Goal: Communication & Community: Answer question/provide support

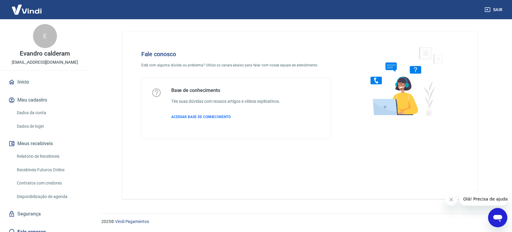
click at [493, 210] on div "Abrir janela de mensagens" at bounding box center [498, 217] width 18 height 18
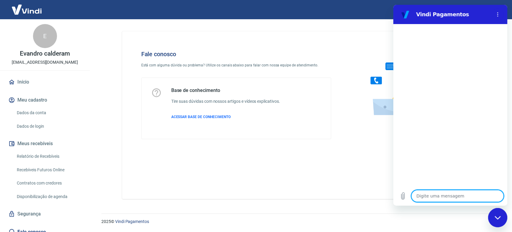
drag, startPoint x: 454, startPoint y: 199, endPoint x: 450, endPoint y: 196, distance: 4.1
click at [451, 196] on textarea at bounding box center [457, 196] width 92 height 12
click at [450, 196] on textarea at bounding box center [457, 196] width 92 height 12
type textarea "f"
type textarea "x"
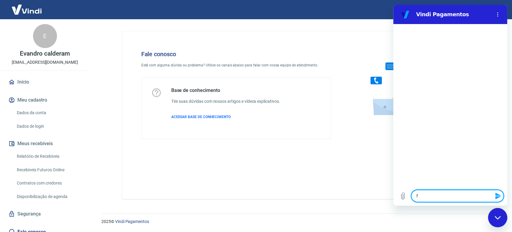
type textarea "fa"
type textarea "x"
type textarea "fal"
type textarea "x"
type textarea "fala"
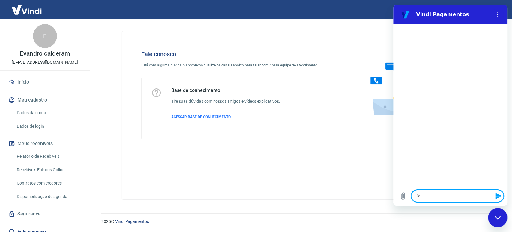
type textarea "x"
type textarea "falar"
type textarea "x"
type textarea "falar"
type textarea "x"
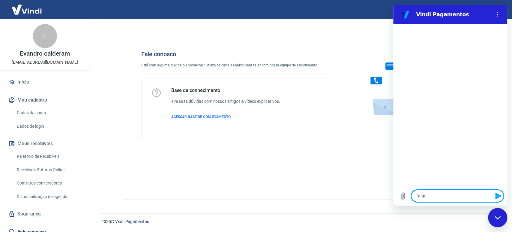
type textarea "falar c"
type textarea "x"
type textarea "falar co"
type textarea "x"
type textarea "falar com"
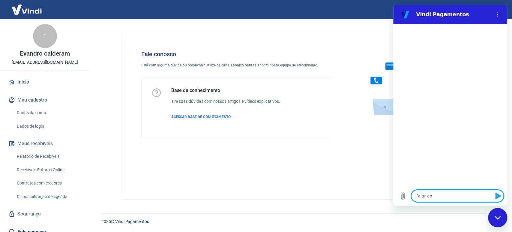
type textarea "x"
type textarea "falar com"
type textarea "x"
type textarea "falar com v"
type textarea "x"
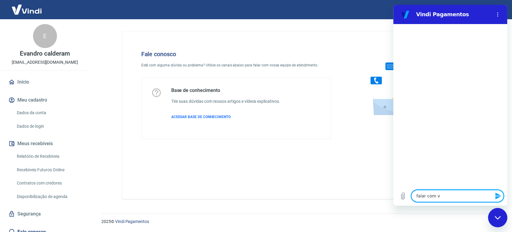
type textarea "falar com vi"
type textarea "x"
type textarea "falar com vin"
type textarea "x"
type textarea "falar com vind"
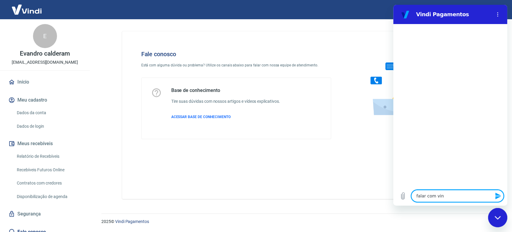
type textarea "x"
type textarea "falar com vindi"
type textarea "x"
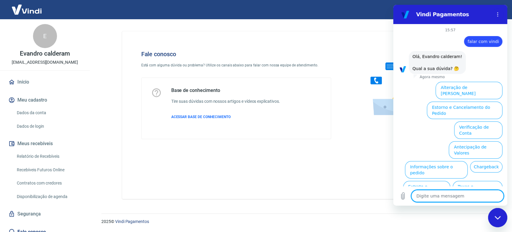
scroll to position [18, 0]
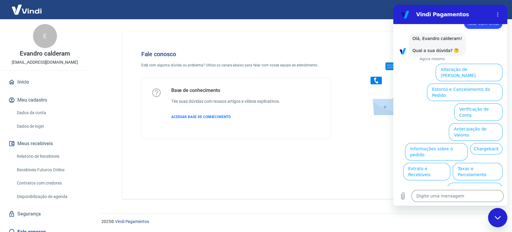
click at [460, 163] on button "Taxas e Parcelamento" at bounding box center [478, 171] width 50 height 17
click at [458, 151] on div "15:57 diz: falar com vindi Enviado · Agora mesmo diz: [PERSON_NAME], Evandro ca…" at bounding box center [450, 105] width 114 height 162
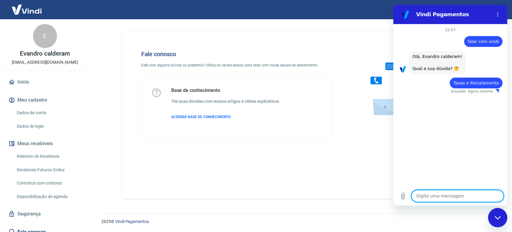
type textarea "x"
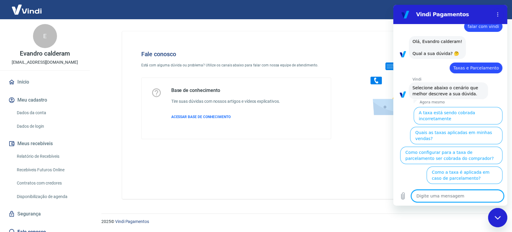
scroll to position [15, 0]
click at [436, 197] on textarea at bounding box center [457, 196] width 92 height 12
type textarea "f"
type textarea "x"
type textarea "fa"
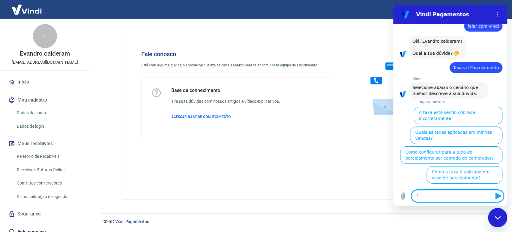
type textarea "x"
type textarea "fal"
type textarea "x"
type textarea "fala"
type textarea "x"
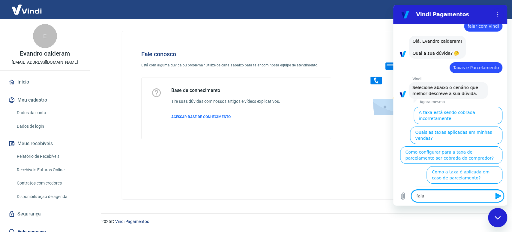
type textarea "fala"
type textarea "x"
type textarea "fala r"
type textarea "x"
type textarea "fala"
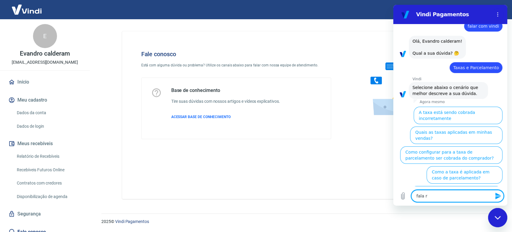
type textarea "x"
type textarea "fala"
type textarea "x"
type textarea "falar"
type textarea "x"
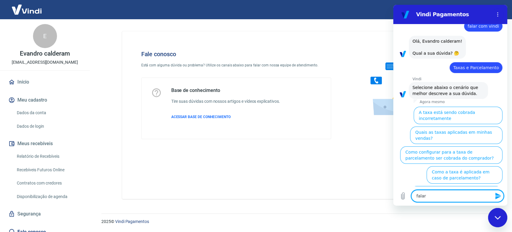
type textarea "falar"
type textarea "x"
type textarea "falar c"
type textarea "x"
type textarea "falar co"
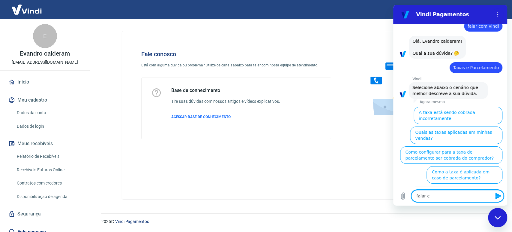
type textarea "x"
type textarea "falar com"
type textarea "x"
type textarea "falar com"
type textarea "x"
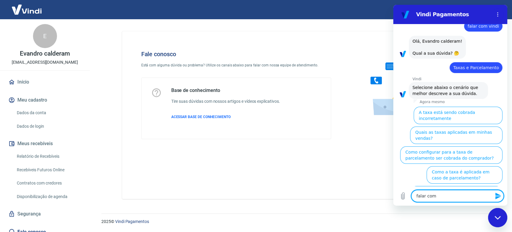
type textarea "falar com a"
type textarea "x"
type textarea "falar com ay"
type textarea "x"
type textarea "falar com aye"
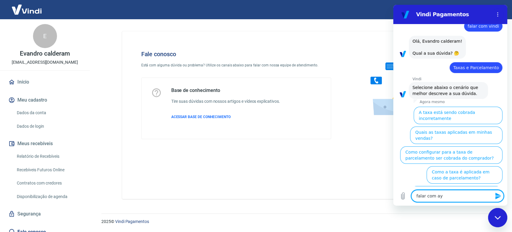
type textarea "x"
type textarea "falar com ay"
type textarea "x"
type textarea "falar com a"
type textarea "x"
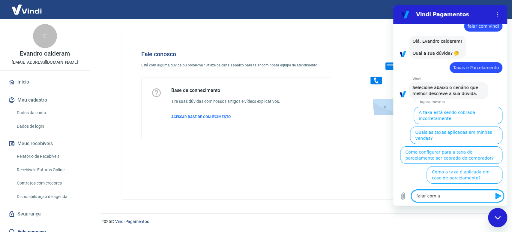
type textarea "falar com at"
type textarea "x"
type textarea "falar com ate"
type textarea "x"
type textarea "falar com [GEOGRAPHIC_DATA]"
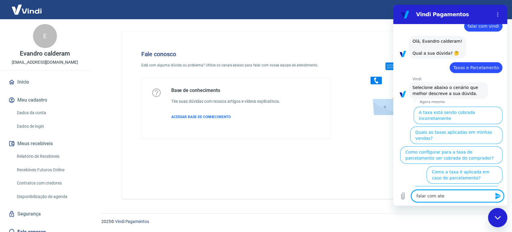
type textarea "x"
type textarea "falar com atend"
type textarea "x"
type textarea "falar com atende"
type textarea "x"
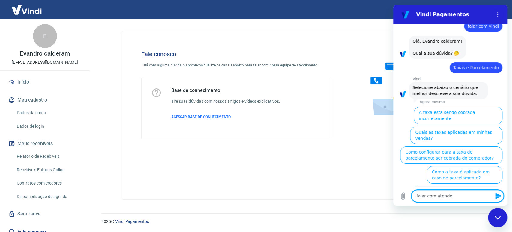
type textarea "falar com atenden"
type textarea "x"
type textarea "falar com atendent"
type textarea "x"
type textarea "falar com atendente"
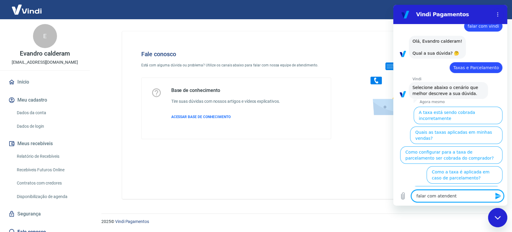
type textarea "x"
type textarea "falar com atendente"
type textarea "x"
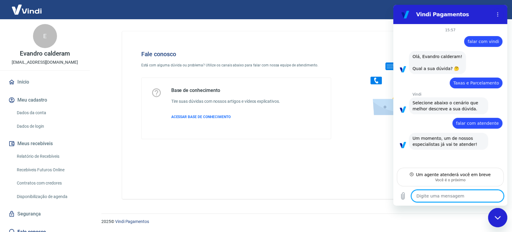
scroll to position [0, 0]
type textarea "x"
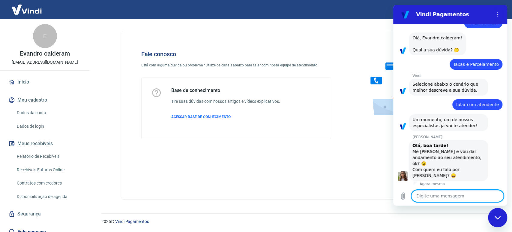
scroll to position [20, 0]
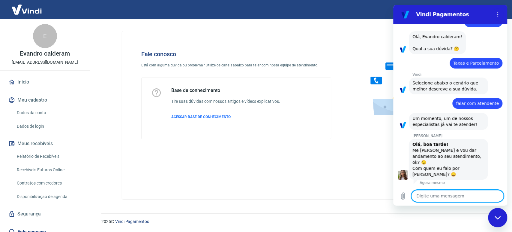
drag, startPoint x: 462, startPoint y: 5, endPoint x: 447, endPoint y: 197, distance: 192.8
click at [450, 201] on div "Digite uma mensagem x" at bounding box center [450, 195] width 114 height 19
click at [447, 196] on textarea at bounding box center [457, 196] width 92 height 12
type textarea "B"
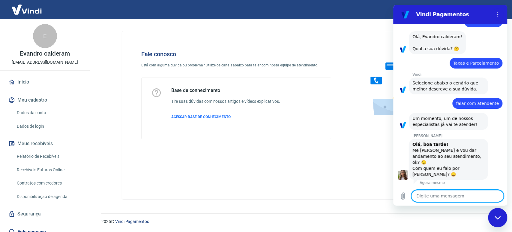
type textarea "x"
type textarea "Bo"
type textarea "x"
type textarea "Boa"
type textarea "x"
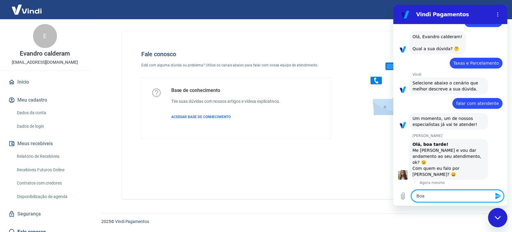
type textarea "Boa"
type textarea "x"
type textarea "Boa t"
type textarea "x"
type textarea "Boa tr"
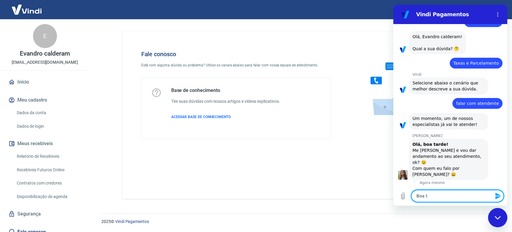
type textarea "x"
type textarea "Boa tra"
type textarea "x"
type textarea "Boa trad"
type textarea "x"
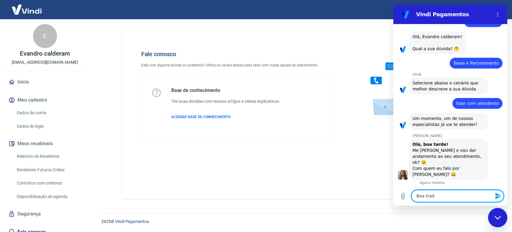
type textarea "Boa trade"
type textarea "x"
type textarea "Boa trade"
type textarea "x"
type textarea "Boa trade"
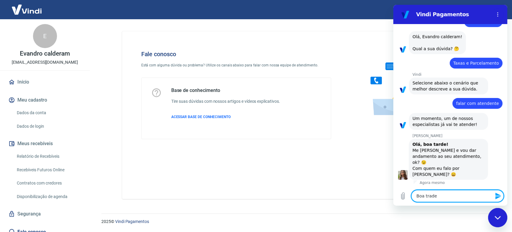
type textarea "x"
type textarea "Boa trad"
type textarea "x"
type textarea "Boa tra"
type textarea "x"
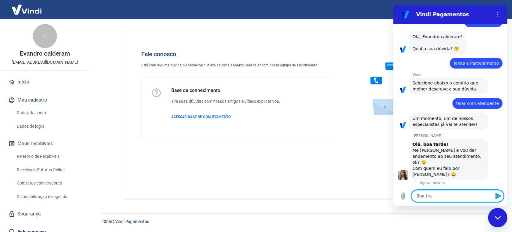
type textarea "Boa tr"
type textarea "x"
type textarea "Boa t"
type textarea "x"
type textarea "Boa"
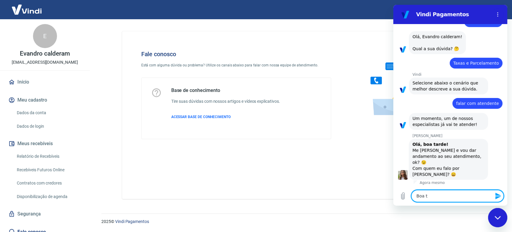
type textarea "x"
type textarea "Boa a"
type textarea "x"
type textarea "Boa"
type textarea "x"
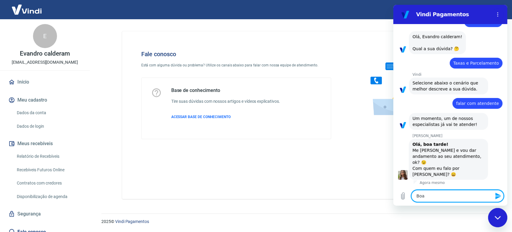
type textarea "Boa t"
type textarea "x"
type textarea "Boa ta"
type textarea "x"
type textarea "Boa tar"
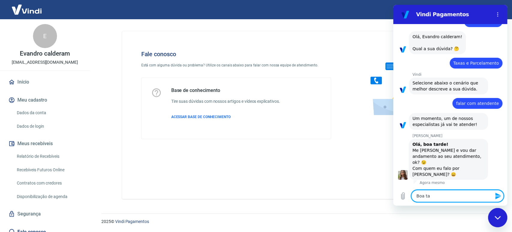
type textarea "x"
type textarea "Boa tard"
type textarea "x"
type textarea "Boa tard"
type textarea "x"
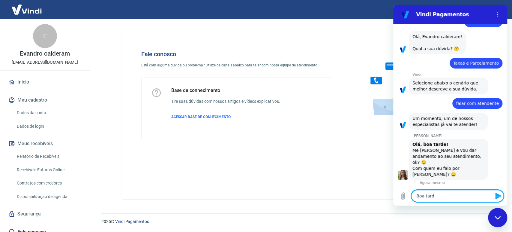
type textarea "Boa tard e"
type textarea "x"
type textarea "Boa tard"
type textarea "x"
type textarea "Boa tard"
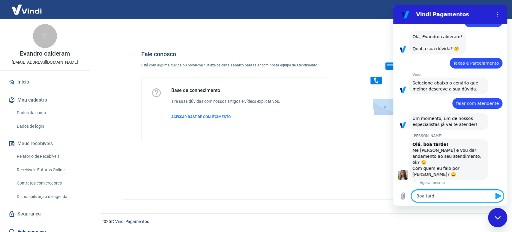
type textarea "x"
type textarea "Boa tarde"
type textarea "x"
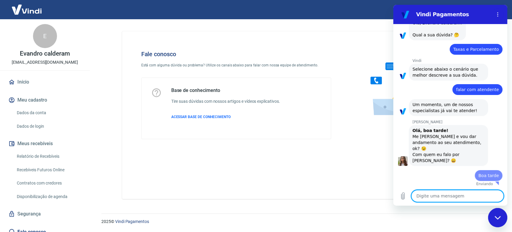
type textarea "t"
type textarea "x"
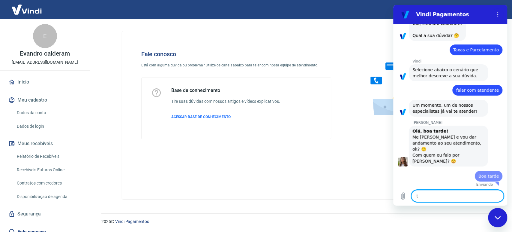
type textarea "td"
type textarea "x"
type textarea "tdo"
type textarea "x"
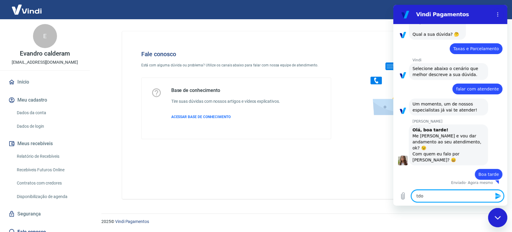
type textarea "td"
type textarea "x"
type textarea "t"
type textarea "x"
type textarea "tu"
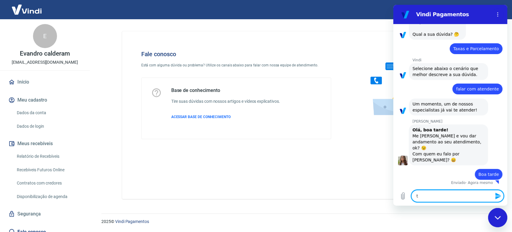
type textarea "x"
type textarea "tud"
type textarea "x"
type textarea "tudo"
type textarea "x"
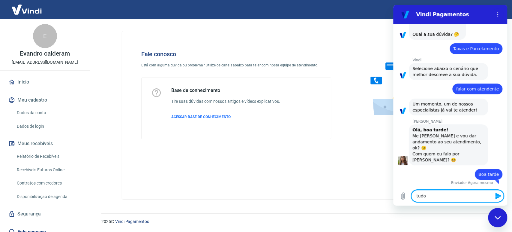
type textarea "tudo"
type textarea "x"
type textarea "tudo b"
type textarea "x"
type textarea "tudo be"
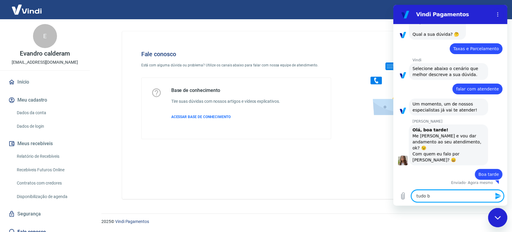
type textarea "x"
type textarea "tudo bem"
type textarea "x"
type textarea "tudo bem"
type textarea "x"
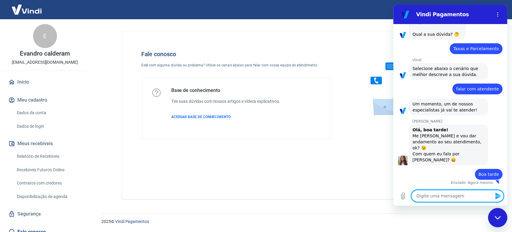
type textarea "x"
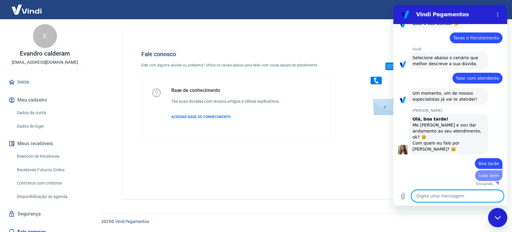
type textarea "e"
type textarea "x"
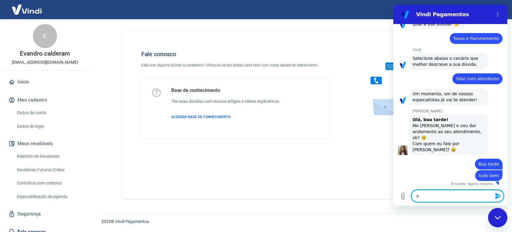
type textarea "eu"
type textarea "x"
type textarea "eu"
type textarea "x"
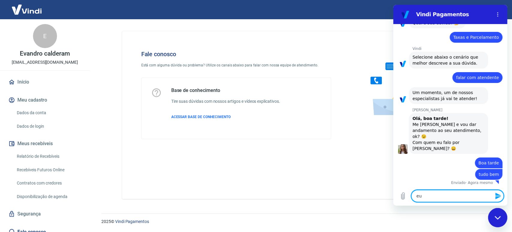
type textarea "eu q"
type textarea "x"
type textarea "eu qu"
type textarea "x"
type textarea "eu que"
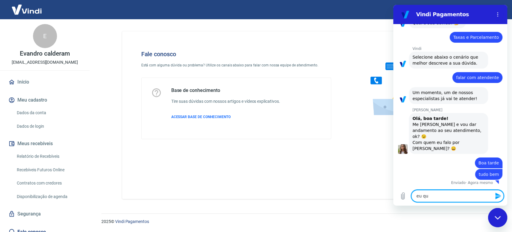
type textarea "x"
type textarea "eu quer"
type textarea "x"
type textarea "eu queri"
type textarea "x"
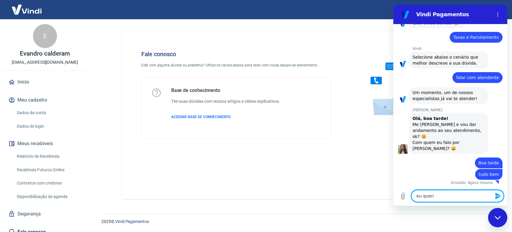
type textarea "eu queria"
type textarea "x"
type textarea "eu queria"
type textarea "x"
type textarea "eu queria a"
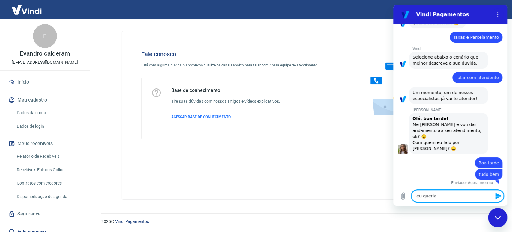
type textarea "x"
type textarea "eu queria ab"
type textarea "x"
type textarea "eu queria abr"
type textarea "x"
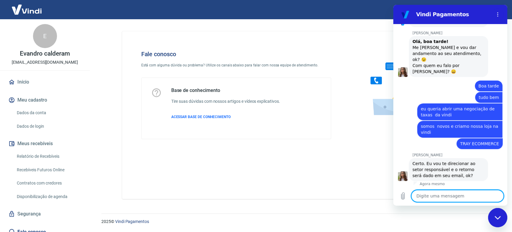
scroll to position [124, 0]
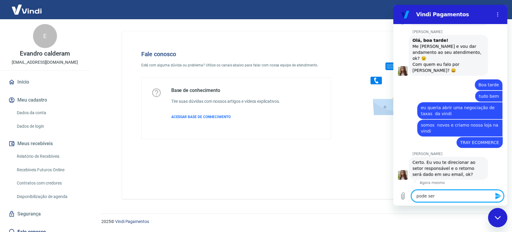
drag, startPoint x: 423, startPoint y: 190, endPoint x: 382, endPoint y: 190, distance: 41.7
click html "Vindi Pagamentos 15:57 diz: falar com vindi Enviado · 15:57 diz: [PERSON_NAME],…"
paste textarea "O ticket #1675417 foi atualizado. Você pode adicionar comentários e informações…"
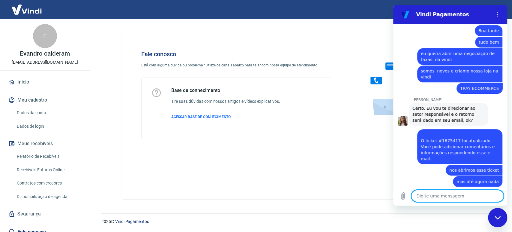
scroll to position [179, 0]
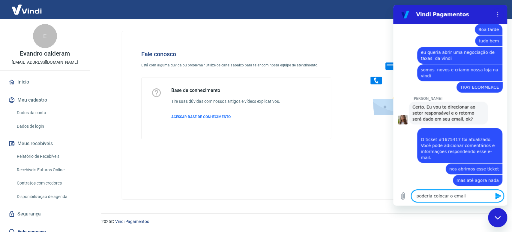
paste textarea "[EMAIL_ADDRESS][DOMAIN_NAME]"
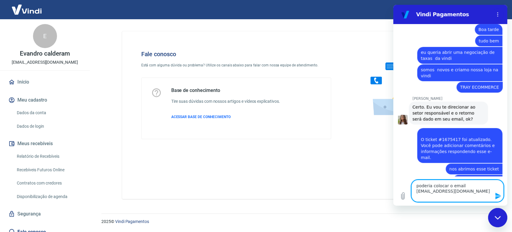
drag, startPoint x: 471, startPoint y: 191, endPoint x: 417, endPoint y: 179, distance: 55.4
click at [409, 190] on div "Digite uma mensagem poderia colocar o email [EMAIL_ADDRESS][DOMAIN_NAME] x" at bounding box center [450, 190] width 114 height 29
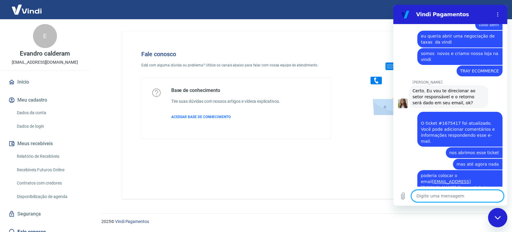
scroll to position [196, 0]
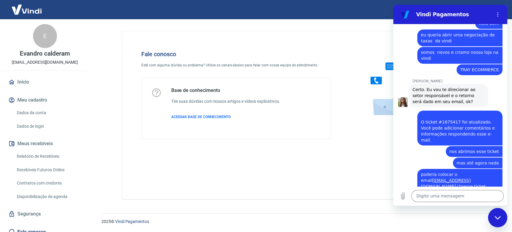
drag, startPoint x: 234, startPoint y: 118, endPoint x: 193, endPoint y: 71, distance: 61.8
drag, startPoint x: -200, startPoint y: 67, endPoint x: 147, endPoint y: 31, distance: 348.6
click at [149, 39] on div "Fale conosco Está com alguma dúvida ou problema? Utilize os canais abaixo para …" at bounding box center [299, 114] width 355 height 167
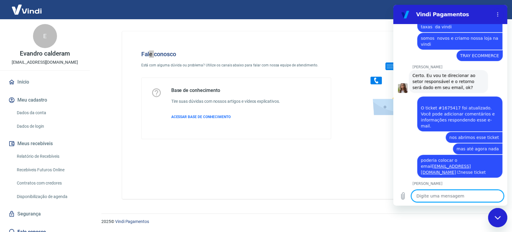
scroll to position [233, 0]
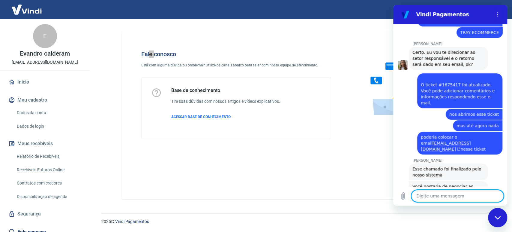
click at [446, 195] on textarea at bounding box center [457, 196] width 92 height 12
click at [447, 199] on textarea at bounding box center [457, 196] width 92 height 12
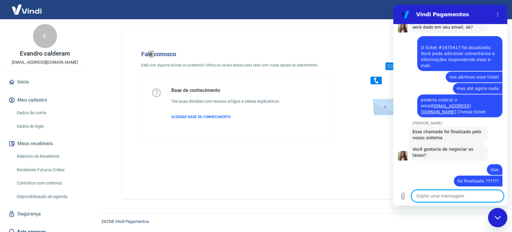
scroll to position [314, 0]
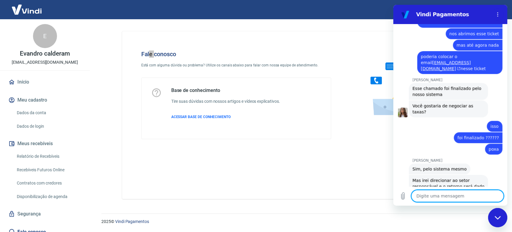
click at [435, 196] on textarea at bounding box center [457, 196] width 92 height 12
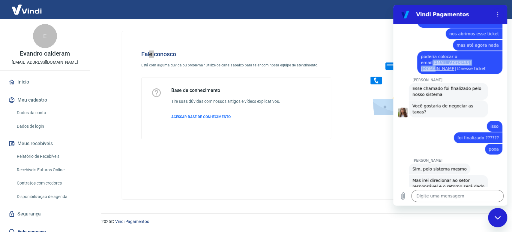
drag, startPoint x: 413, startPoint y: 55, endPoint x: 461, endPoint y: 54, distance: 48.6
click at [461, 54] on div "diz: poderia colocar o email [EMAIL_ADDRESS][DOMAIN_NAME] nesse ticket" at bounding box center [447, 61] width 109 height 23
copy link "[EMAIL_ADDRESS][DOMAIN_NAME]"
click at [425, 197] on textarea at bounding box center [457, 196] width 92 height 12
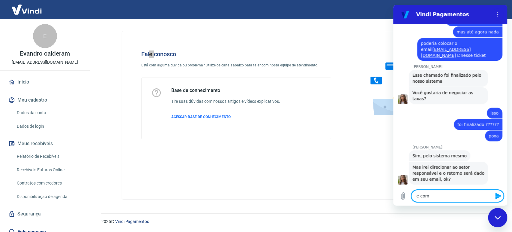
scroll to position [328, 0]
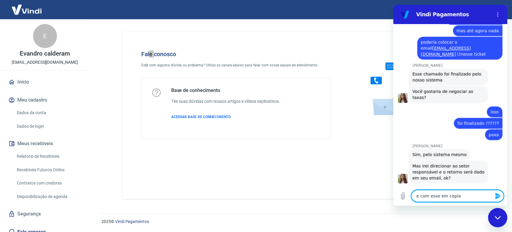
paste textarea "[EMAIL_ADDRESS][DOMAIN_NAME]"
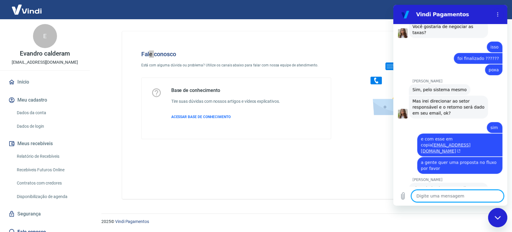
scroll to position [394, 0]
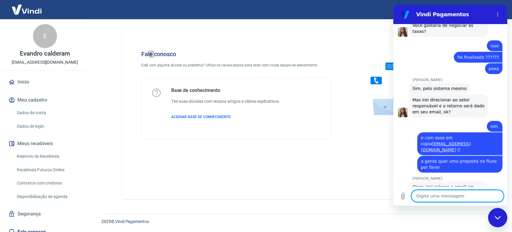
click at [438, 196] on textarea at bounding box center [457, 196] width 92 height 12
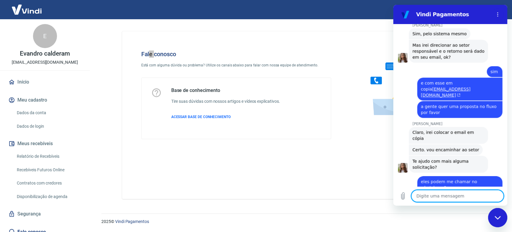
scroll to position [486, 0]
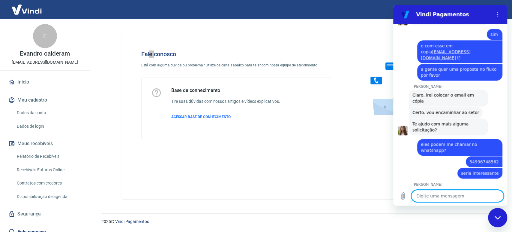
click at [425, 195] on textarea at bounding box center [457, 196] width 92 height 12
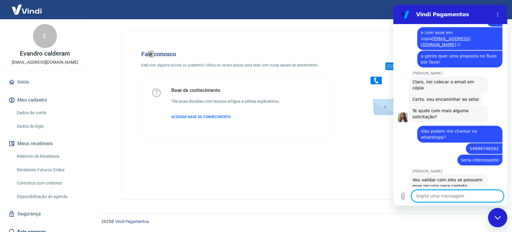
scroll to position [500, 0]
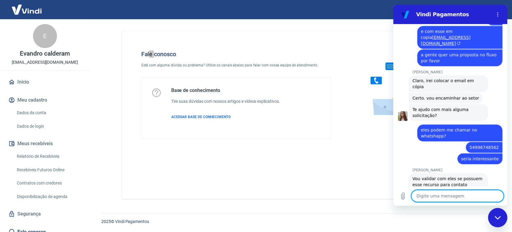
click at [427, 200] on textarea at bounding box center [457, 196] width 92 height 12
click at [426, 196] on textarea at bounding box center [457, 196] width 92 height 12
click at [24, 9] on img at bounding box center [26, 9] width 39 height 18
click at [24, 9] on body "Sair E Evandro calderam [EMAIL_ADDRESS][DOMAIN_NAME] Início Meu cadastro Dados …" at bounding box center [256, 116] width 512 height 232
